Goal: Transaction & Acquisition: Download file/media

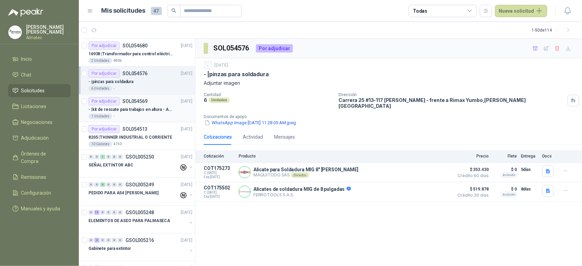
click at [138, 119] on div "1 Unidades -" at bounding box center [141, 116] width 104 height 5
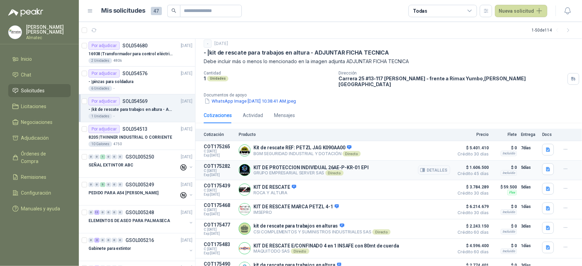
scroll to position [33, 0]
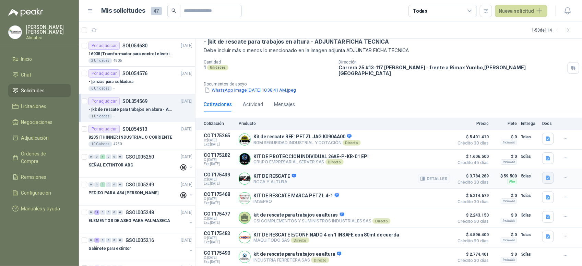
click at [546, 176] on icon "button" at bounding box center [548, 177] width 4 height 4
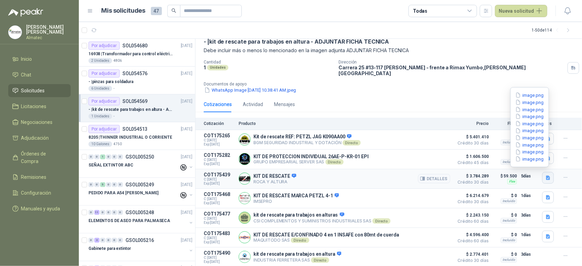
click at [546, 176] on icon "button" at bounding box center [548, 177] width 4 height 4
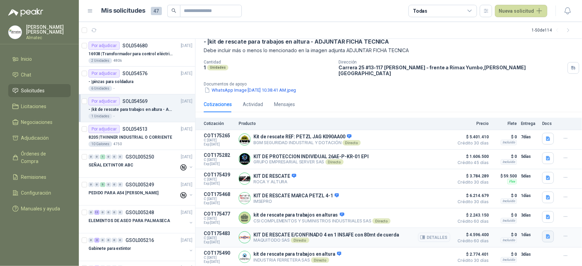
click at [546, 234] on icon "button" at bounding box center [548, 236] width 4 height 4
click at [537, 220] on button "IN-8200-KR.pdf" at bounding box center [525, 219] width 39 height 7
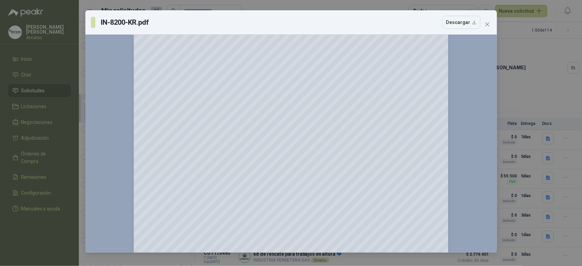
scroll to position [191, 0]
click at [539, 141] on div "IN-8200-KR.pdf Descargar 150 %" at bounding box center [291, 133] width 582 height 266
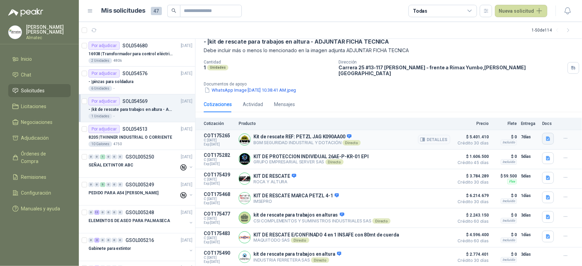
click at [543, 137] on button "button" at bounding box center [549, 139] width 12 height 12
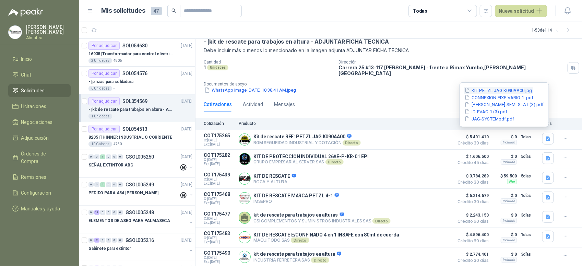
click at [509, 93] on button "KIT PETZL JAG K090AA00.jpg" at bounding box center [498, 90] width 69 height 7
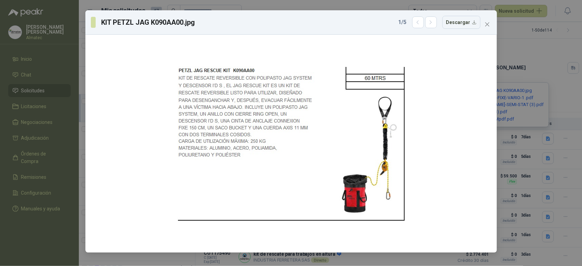
click at [523, 139] on div "KIT PETZL JAG K090AA00.jpg 1 / 5 Descargar" at bounding box center [291, 133] width 582 height 266
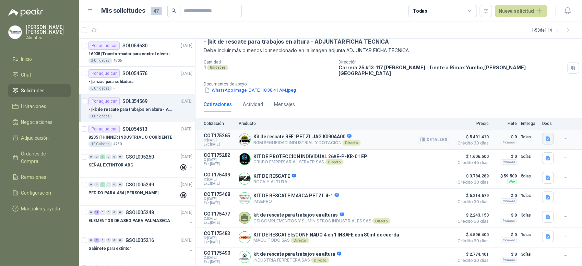
click at [546, 136] on icon "button" at bounding box center [549, 139] width 6 height 6
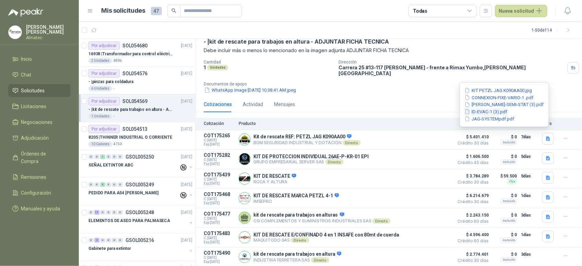
click at [506, 110] on button "ID-EVAC-1 (3).pdf" at bounding box center [486, 111] width 44 height 7
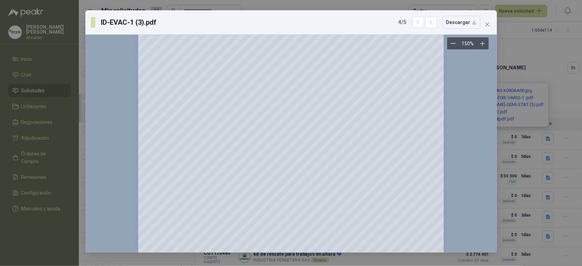
scroll to position [0, 0]
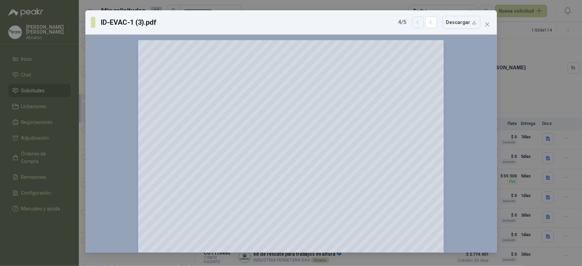
click at [420, 25] on icon "button" at bounding box center [418, 23] width 6 height 6
click at [540, 69] on div "[PERSON_NAME]-SEMI-STAT (3).pdf 3 / 5 Descargar 150 %" at bounding box center [291, 133] width 582 height 266
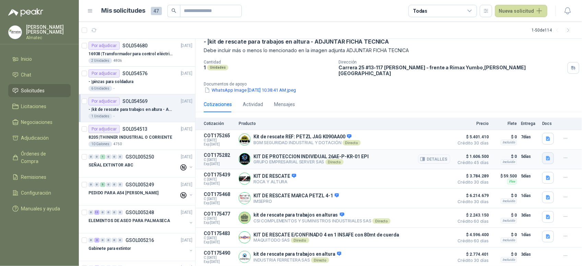
click at [546, 156] on icon "button" at bounding box center [548, 158] width 4 height 4
click at [546, 175] on icon "button" at bounding box center [548, 177] width 4 height 4
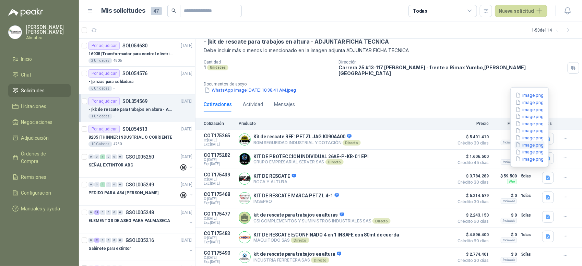
click at [539, 143] on button "image.png" at bounding box center [530, 144] width 30 height 7
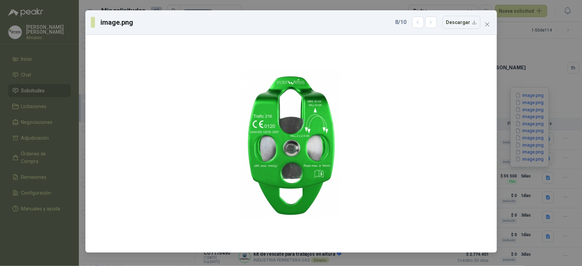
click at [528, 183] on div "image.png 8 / 10 Descargar" at bounding box center [291, 133] width 582 height 266
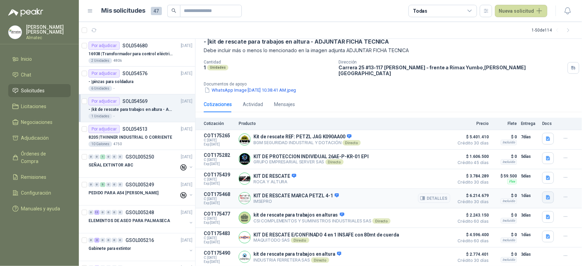
click at [546, 196] on icon "button" at bounding box center [548, 197] width 4 height 4
click at [529, 181] on button "WhatsApp Image [DATE] 3.48.01 PM.jpeg" at bounding box center [499, 179] width 91 height 7
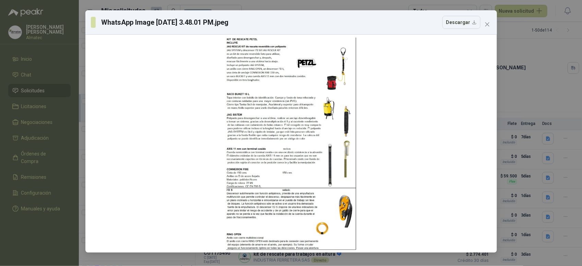
click at [528, 217] on div "WhatsApp Image [DATE] 3.48.01 PM.jpeg Descargar" at bounding box center [291, 133] width 582 height 266
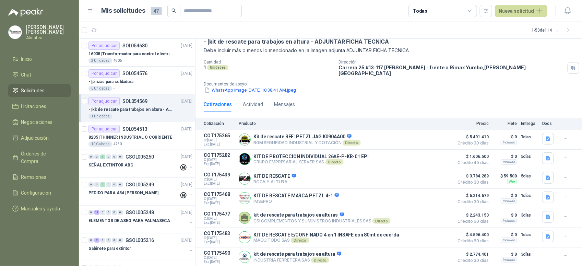
drag, startPoint x: 490, startPoint y: 95, endPoint x: 485, endPoint y: 96, distance: 5.2
click at [489, 96] on div "Cotizaciones Actividad Mensajes" at bounding box center [389, 104] width 370 height 16
